Goal: Navigation & Orientation: Find specific page/section

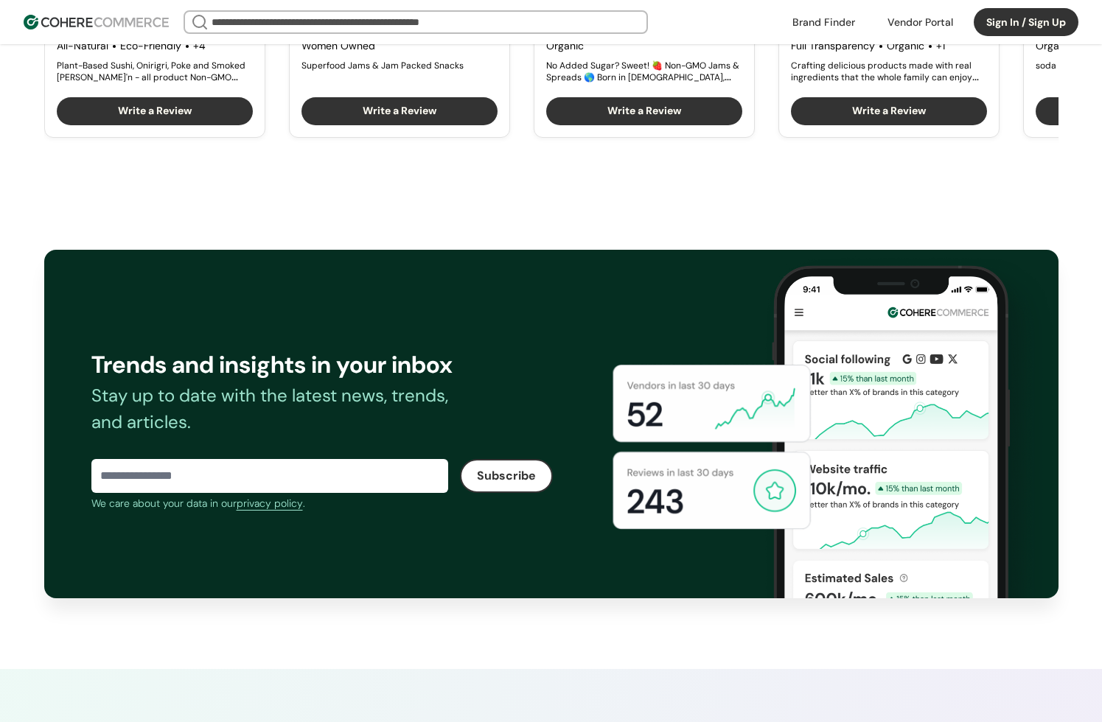
scroll to position [2121, 0]
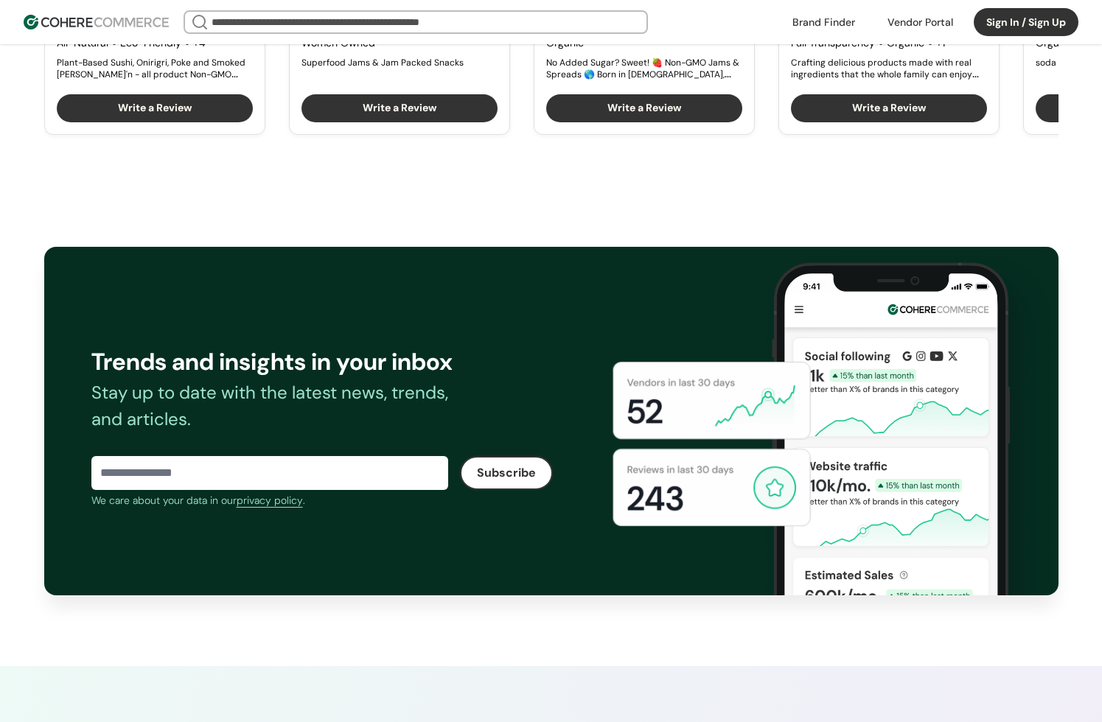
click at [300, 488] on input at bounding box center [269, 472] width 357 height 29
type input "**********"
click at [536, 482] on button "Subscribe" at bounding box center [506, 473] width 93 height 34
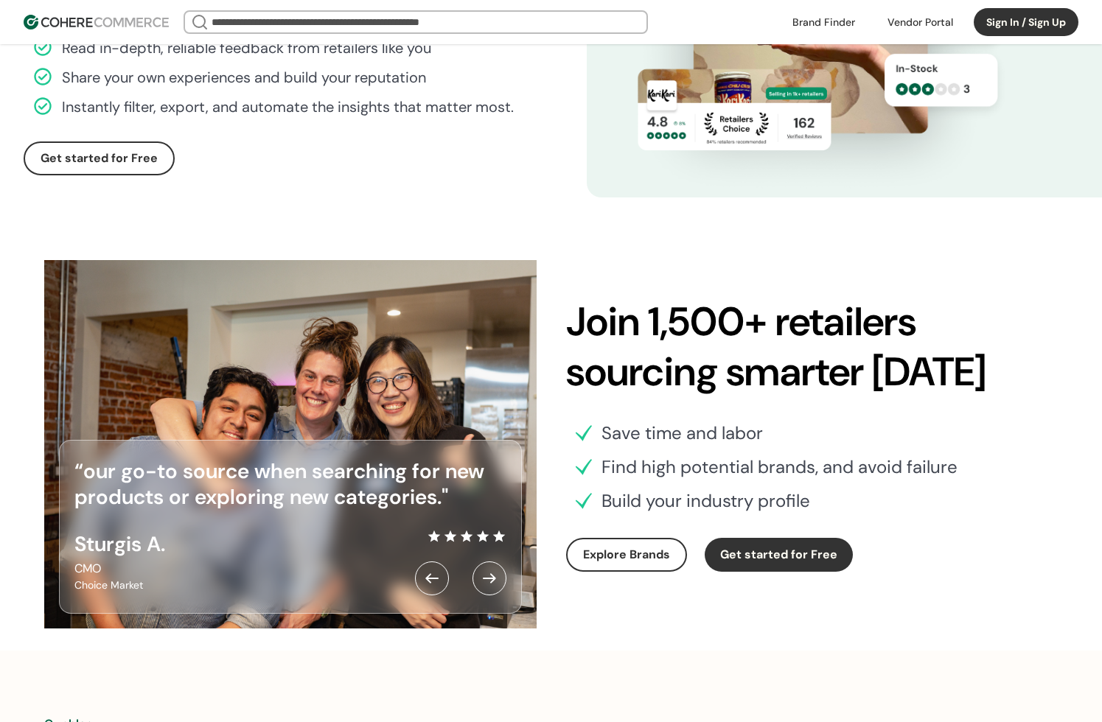
scroll to position [4198, 0]
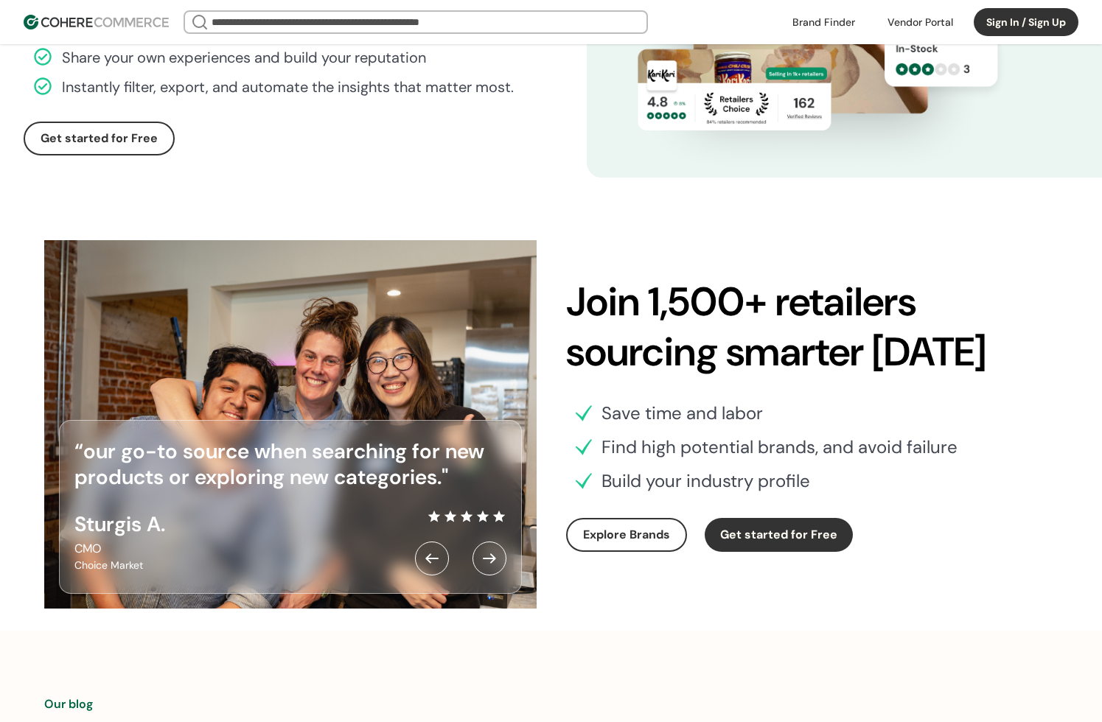
click at [494, 576] on div at bounding box center [489, 559] width 34 height 34
click at [493, 570] on div at bounding box center [489, 559] width 34 height 34
click at [492, 570] on div at bounding box center [489, 559] width 34 height 34
click at [441, 571] on div at bounding box center [432, 559] width 34 height 34
click at [430, 571] on div at bounding box center [432, 559] width 34 height 34
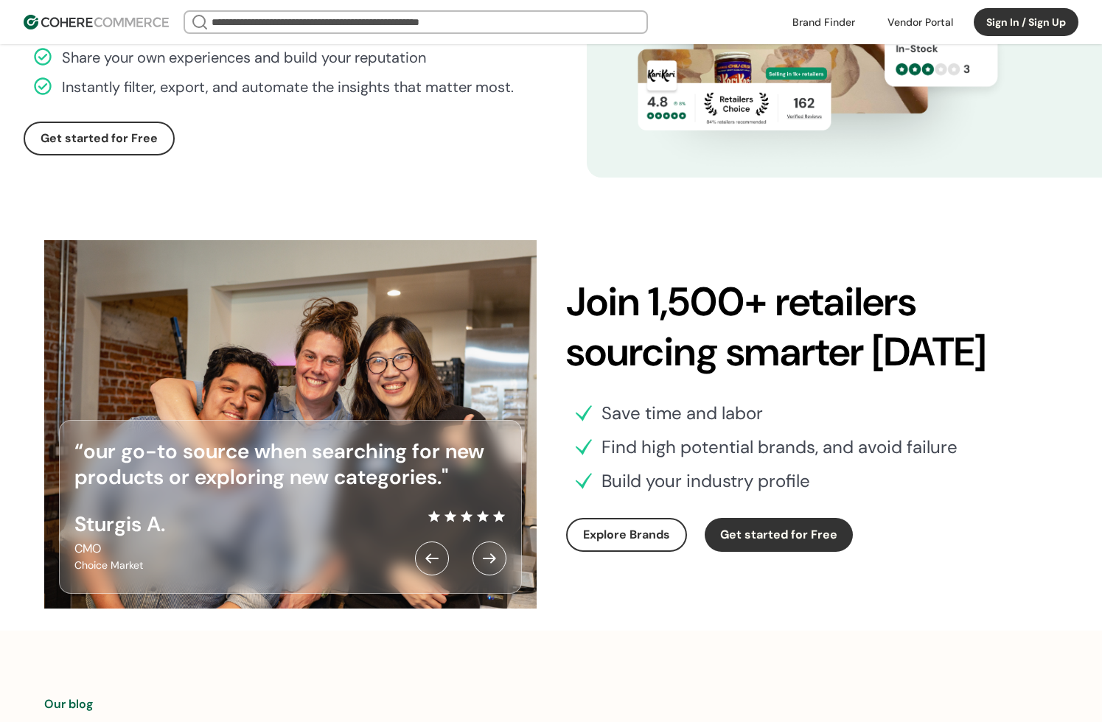
click at [481, 571] on div at bounding box center [489, 559] width 34 height 34
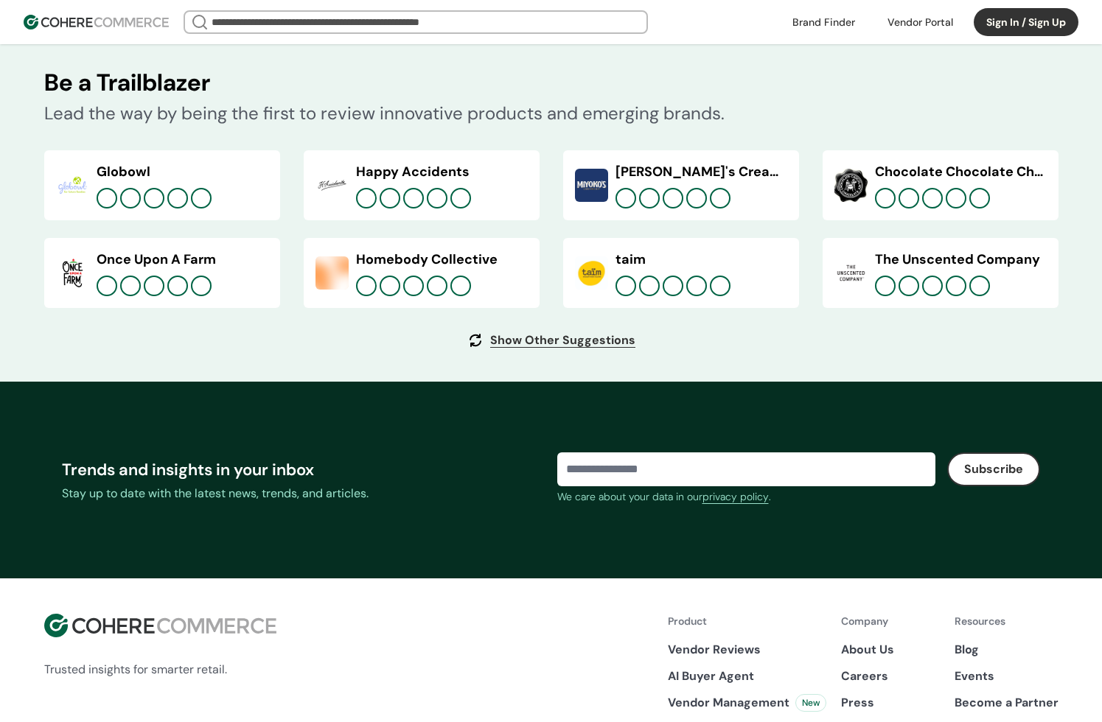
scroll to position [5406, 0]
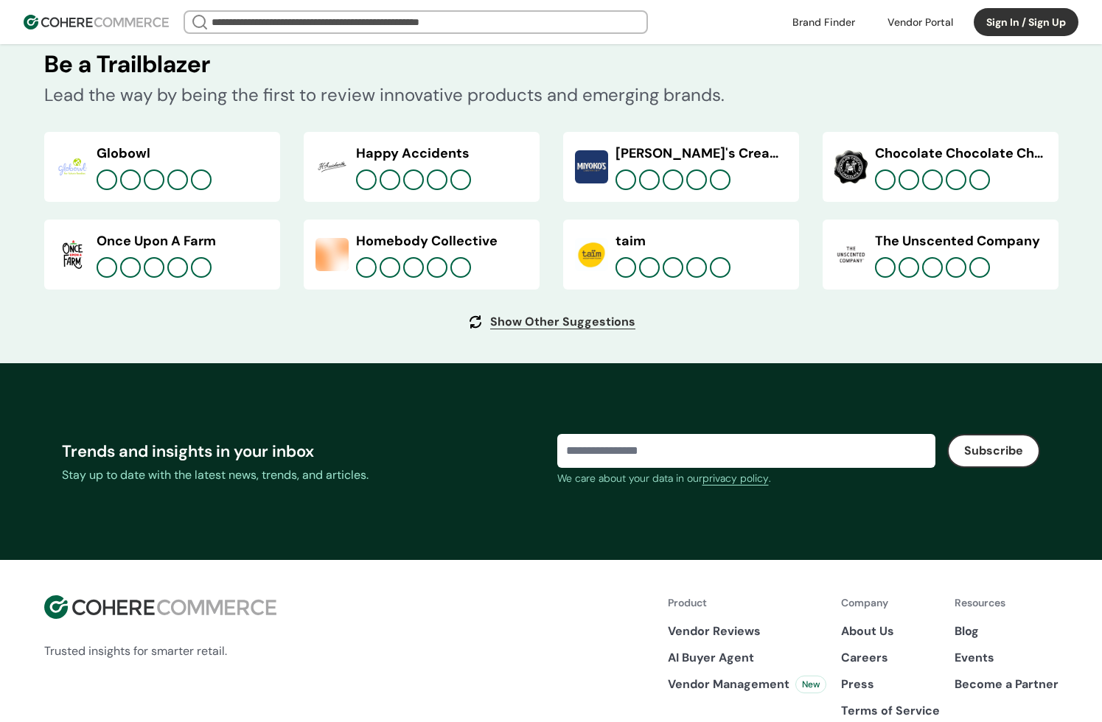
click at [618, 331] on link "Show Other Suggestions" at bounding box center [562, 322] width 145 height 18
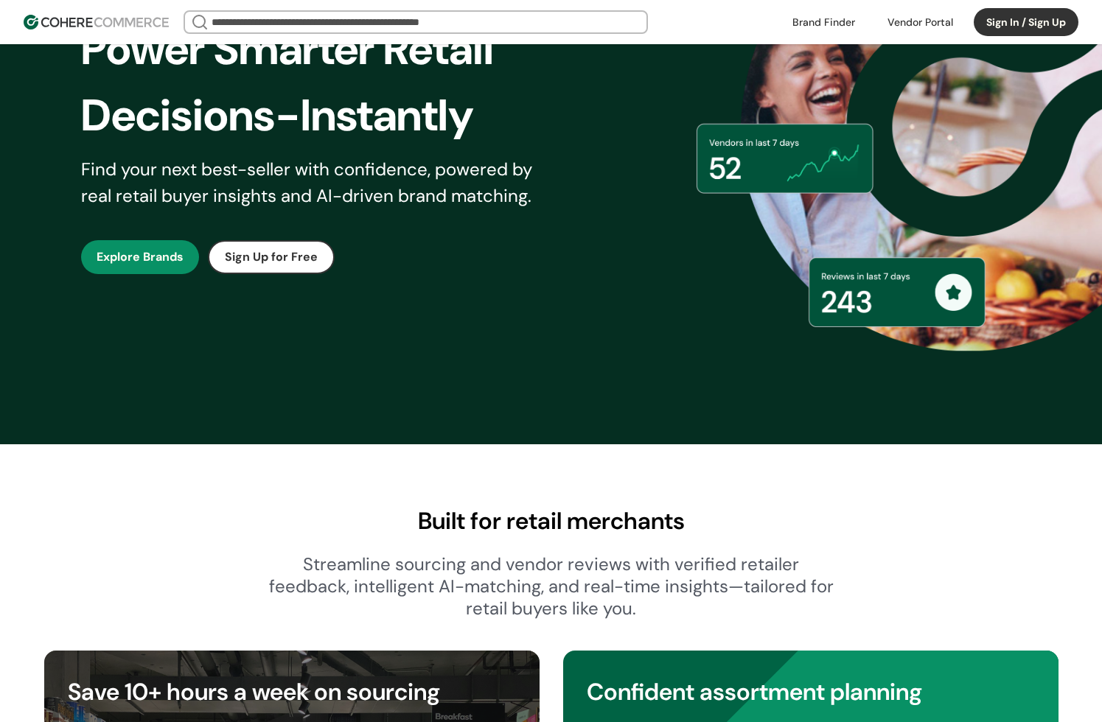
scroll to position [0, 0]
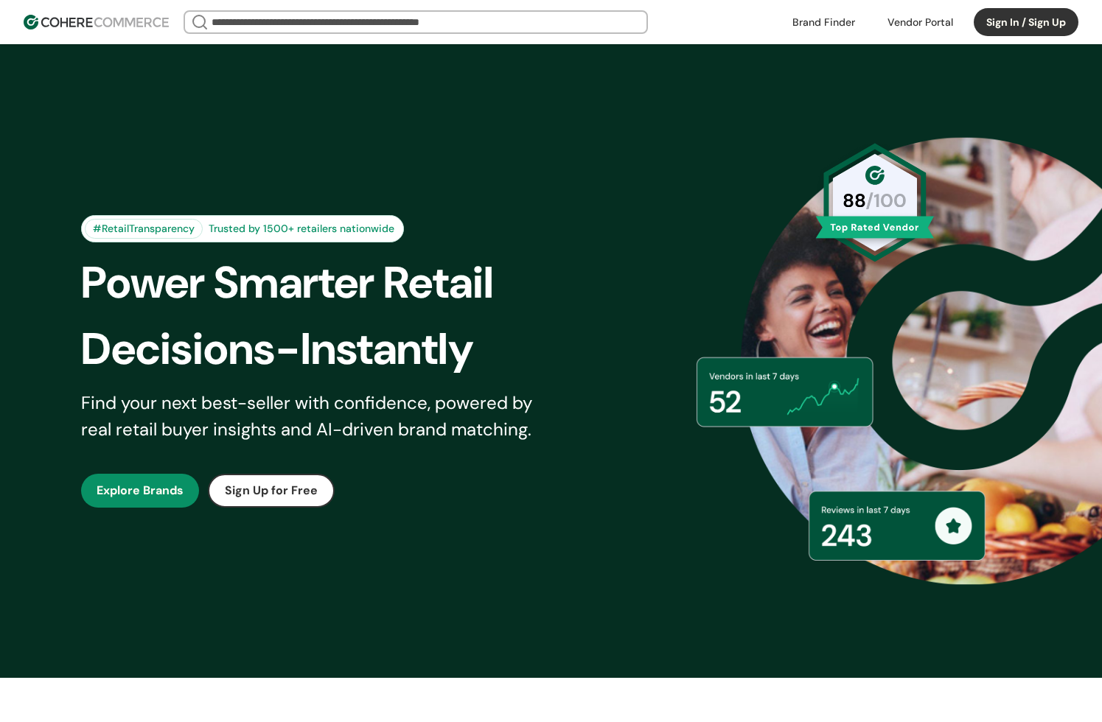
click at [852, 19] on link at bounding box center [823, 22] width 80 height 22
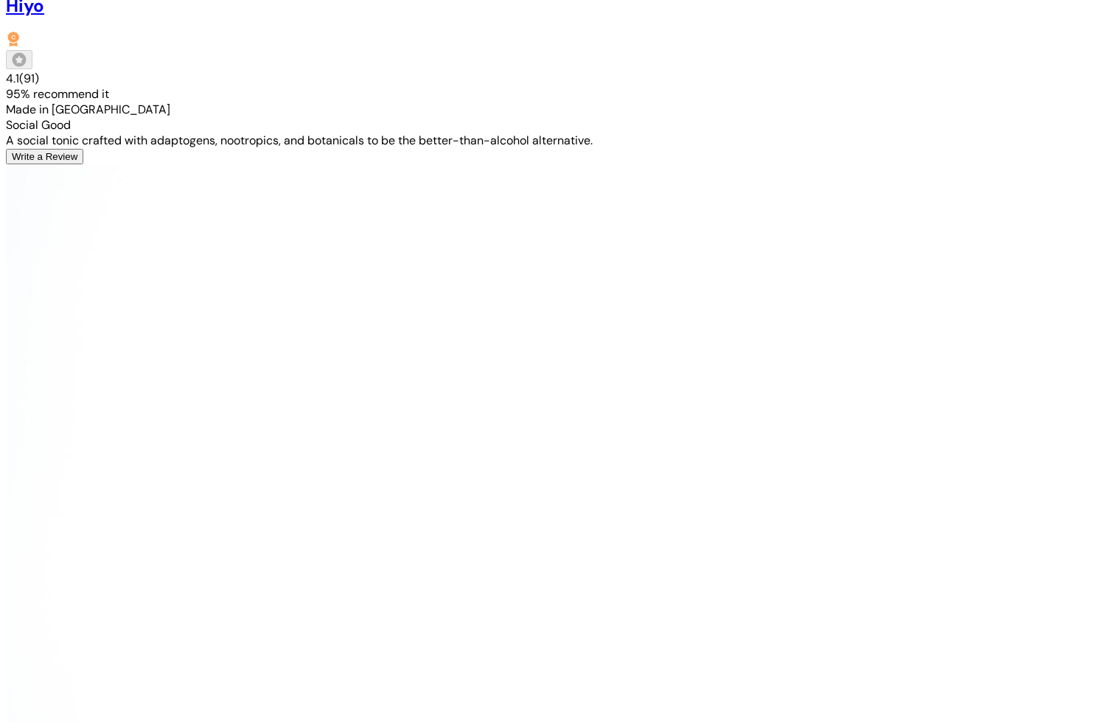
scroll to position [625, 0]
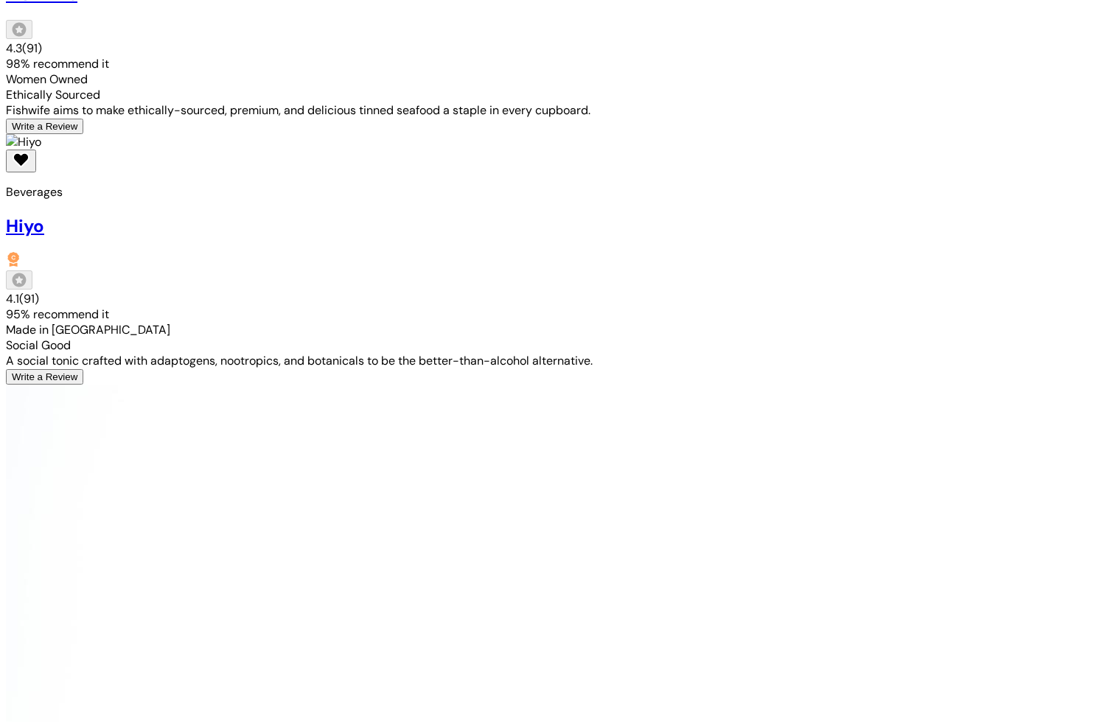
scroll to position [0, 0]
